Goal: Transaction & Acquisition: Purchase product/service

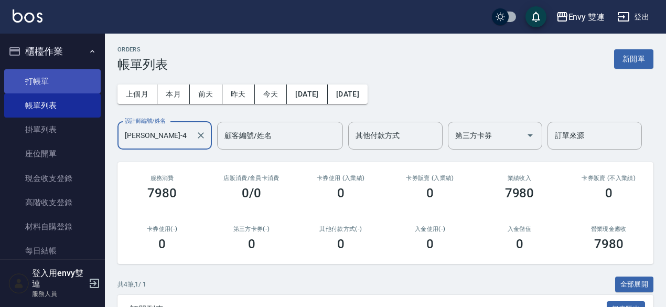
scroll to position [131, 0]
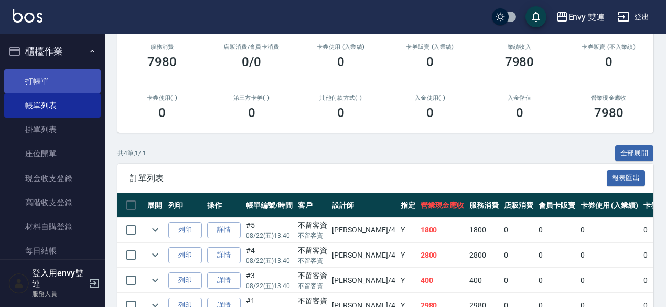
click at [57, 75] on link "打帳單" at bounding box center [52, 81] width 97 height 24
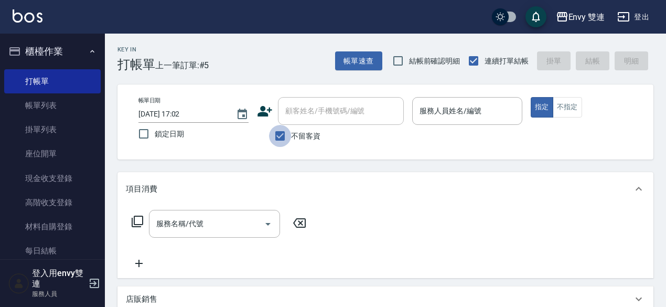
click at [280, 140] on input "不留客資" at bounding box center [280, 136] width 22 height 22
checkbox input "false"
click at [317, 106] on input "顧客姓名/手機號碼/編號" at bounding box center [333, 111] width 101 height 18
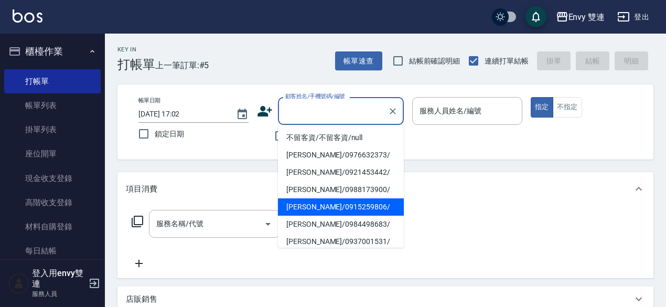
click at [344, 200] on li "[PERSON_NAME]/0915259806/" at bounding box center [341, 206] width 126 height 17
type input "[PERSON_NAME]/0915259806/"
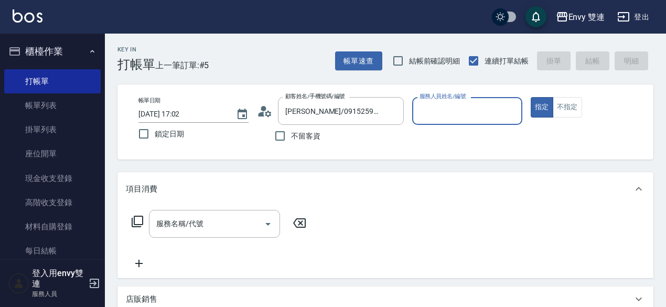
type input "Zoe-9"
click at [531, 97] on button "指定" at bounding box center [542, 107] width 23 height 20
type button "true"
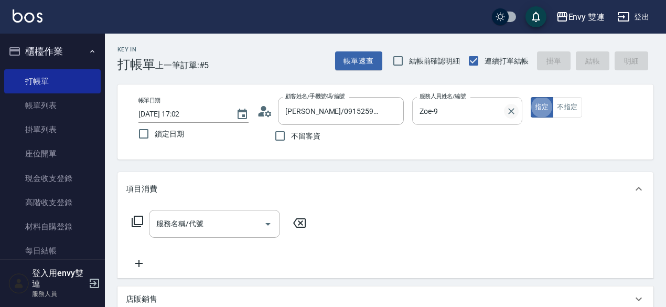
click at [511, 109] on icon "Clear" at bounding box center [511, 111] width 10 height 10
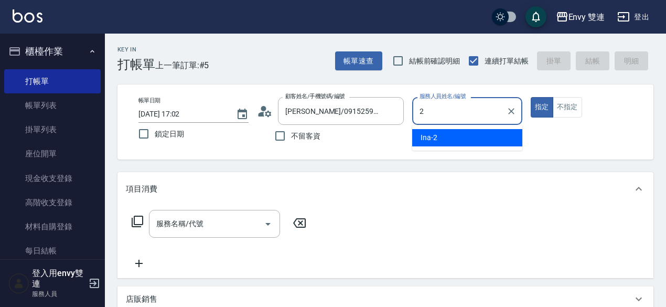
type input "Ina-2"
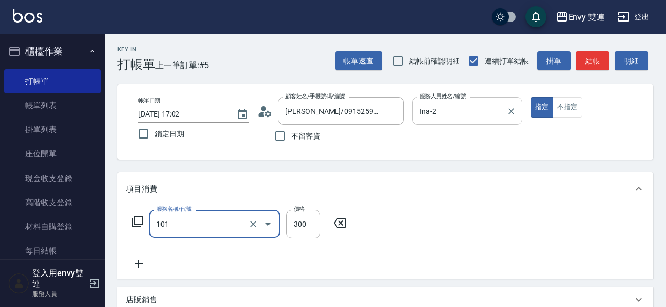
type input "洗髮(101)"
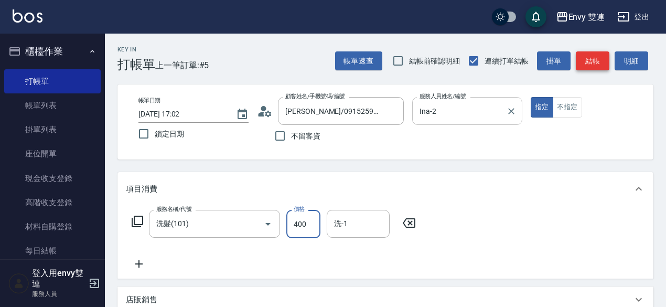
type input "400"
click at [581, 64] on button "結帳" at bounding box center [593, 60] width 34 height 19
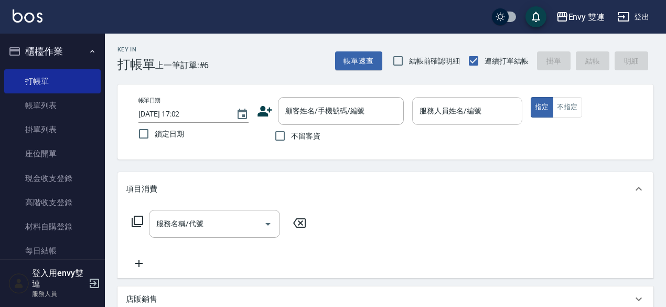
drag, startPoint x: 262, startPoint y: 119, endPoint x: 262, endPoint y: 111, distance: 8.4
click at [262, 111] on div "顧客姓名/手機號碼/編號 顧客姓名/手機號碼/編號" at bounding box center [330, 111] width 147 height 28
click at [262, 111] on icon at bounding box center [265, 111] width 15 height 10
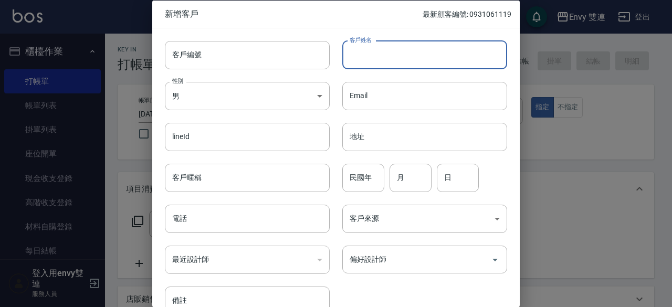
click at [383, 61] on input "客戶姓名" at bounding box center [424, 54] width 165 height 28
type input "[PERSON_NAME]"
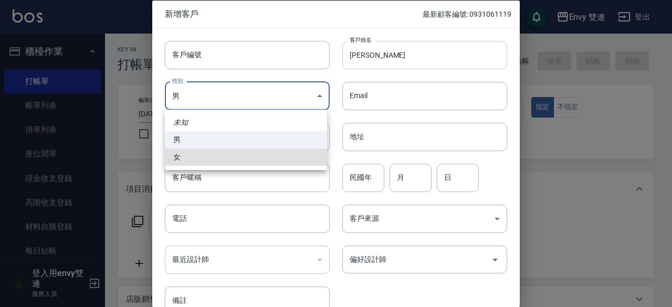
type input "[DEMOGRAPHIC_DATA]"
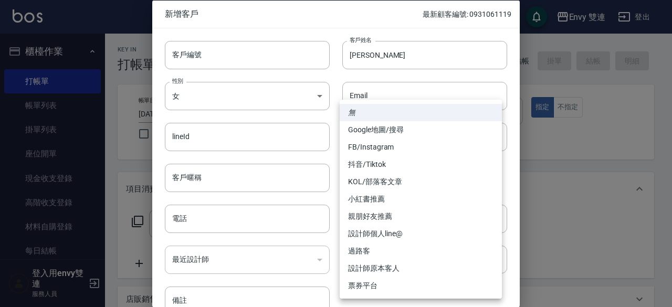
click at [284, 218] on div at bounding box center [336, 153] width 672 height 307
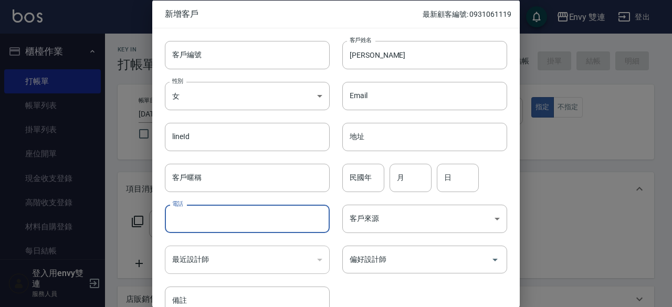
click at [241, 224] on input "電話" at bounding box center [247, 219] width 165 height 28
type input "0988663685"
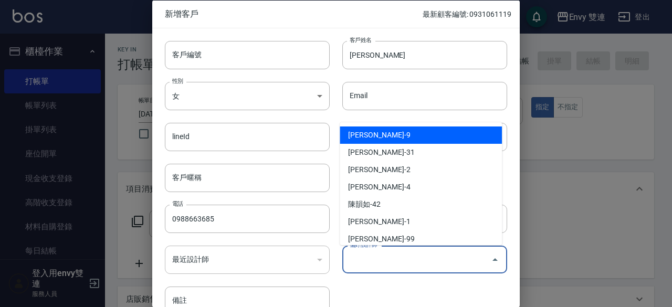
click at [409, 267] on input "偏好設計師" at bounding box center [417, 259] width 140 height 18
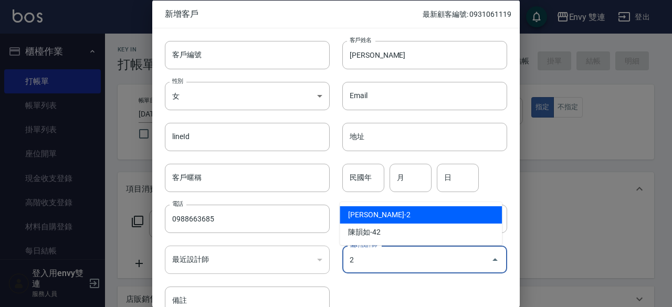
type input "[PERSON_NAME]"
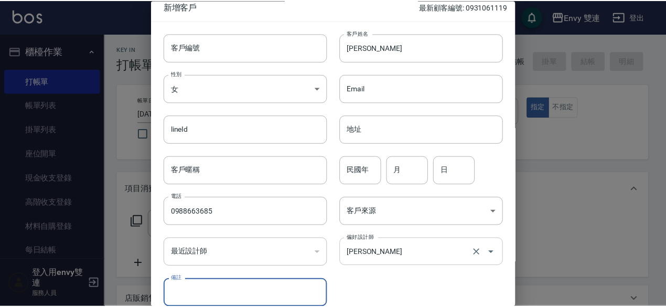
scroll to position [56, 0]
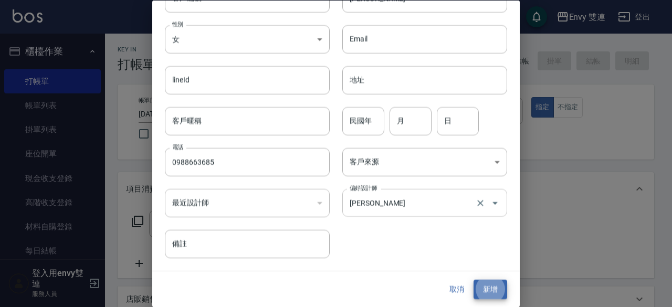
click at [473, 280] on button "新增" at bounding box center [490, 289] width 34 height 19
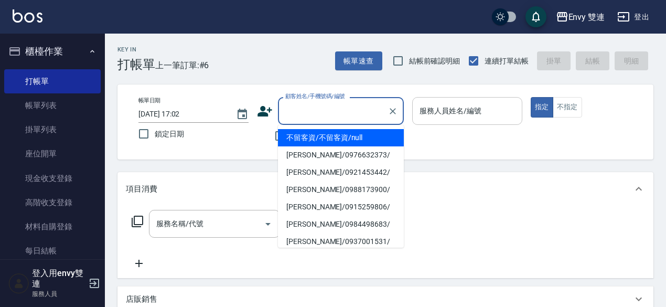
click at [346, 116] on input "顧客姓名/手機號碼/編號" at bounding box center [333, 111] width 101 height 18
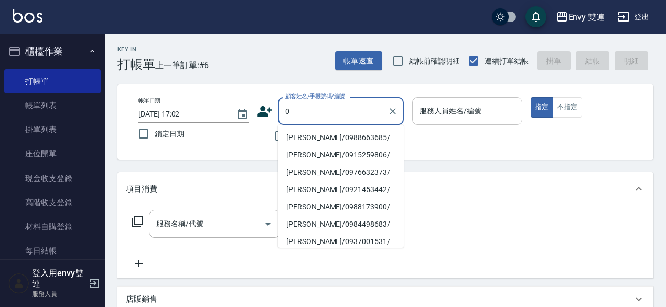
type input "[PERSON_NAME]/0988663685/"
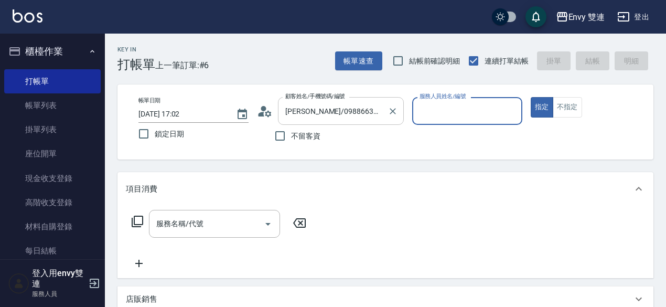
type input "Ina-2"
click at [531, 97] on button "指定" at bounding box center [542, 107] width 23 height 20
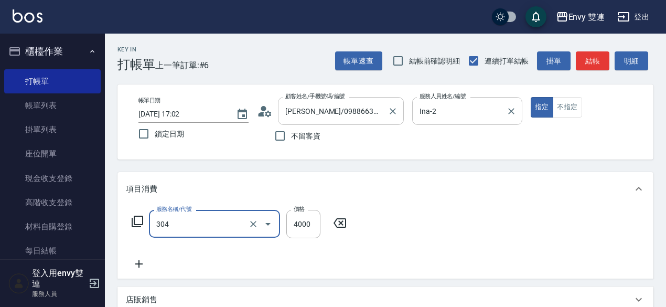
type input "縮毛矯正 (304)"
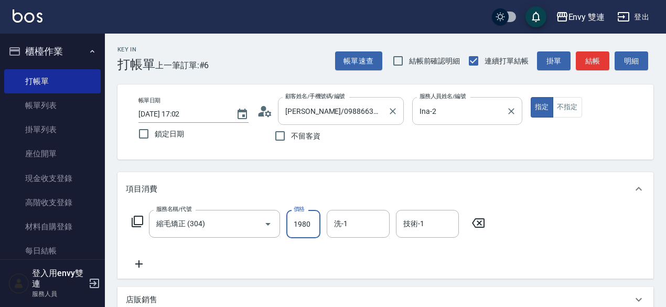
type input "1980"
click at [598, 61] on button "結帳" at bounding box center [593, 60] width 34 height 19
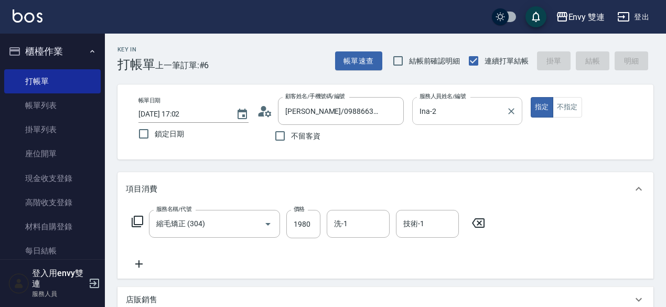
type input "[DATE] 17:08"
